Goal: Find specific page/section: Find specific page/section

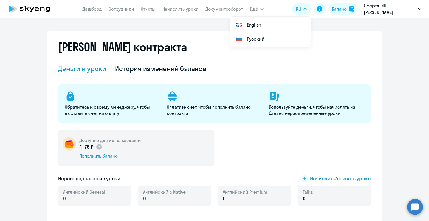
select select "english_adult_not_native_speaker"
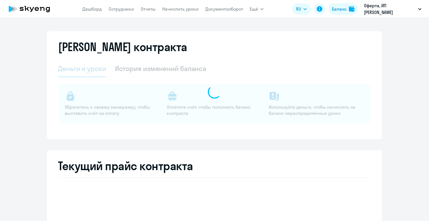
select select "english_adult_not_native_speaker"
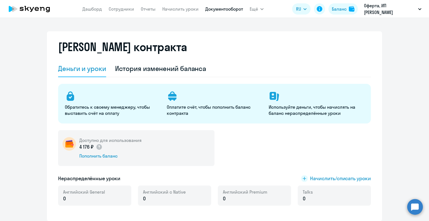
click at [229, 10] on link "Документооборот" at bounding box center [224, 9] width 38 height 6
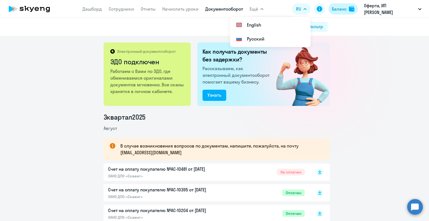
click at [339, 11] on div "Баланс" at bounding box center [339, 9] width 15 height 7
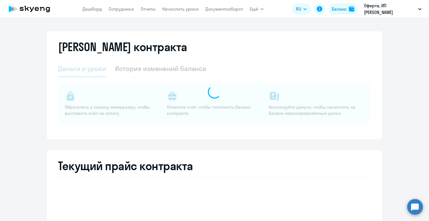
select select "english_adult_not_native_speaker"
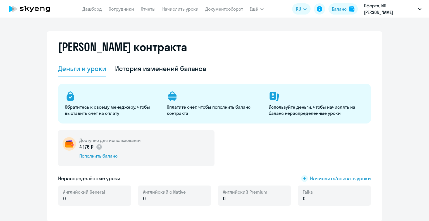
select select "english_adult_not_native_speaker"
